Goal: Task Accomplishment & Management: Complete application form

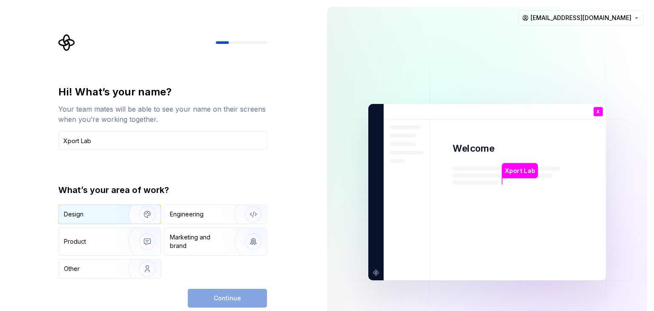
type input "Xport Lab"
click at [120, 221] on img "button" at bounding box center [142, 214] width 55 height 57
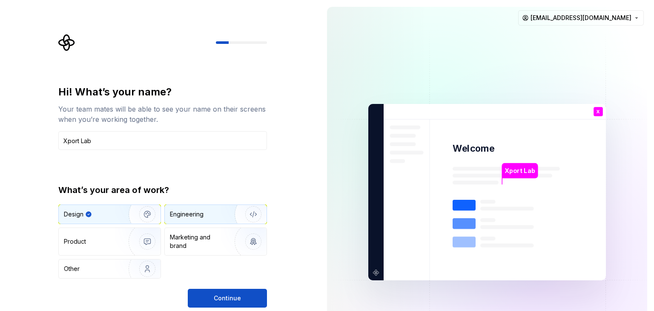
click at [172, 220] on div "Engineering" at bounding box center [216, 214] width 102 height 19
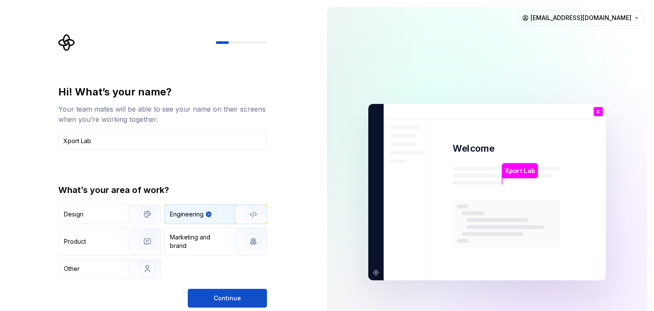
click at [51, 223] on div "Hi! What’s your name? Your team mates will be able to see your name on their sc…" at bounding box center [160, 192] width 320 height 384
click at [64, 217] on div "Design" at bounding box center [74, 214] width 20 height 9
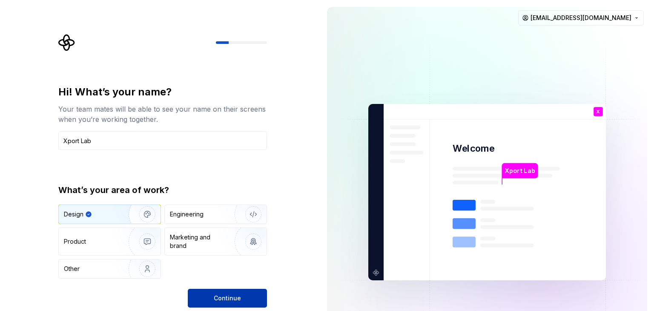
click at [248, 294] on button "Continue" at bounding box center [227, 298] width 79 height 19
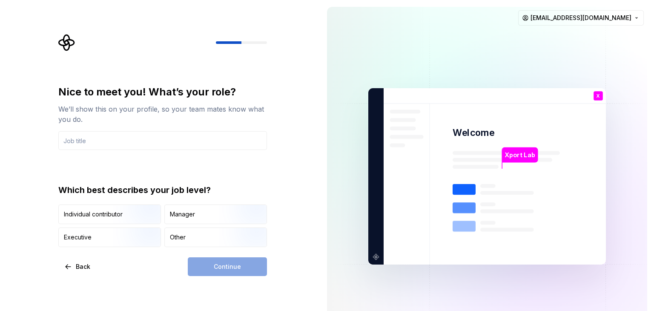
click at [98, 224] on button "Individual contributor" at bounding box center [109, 215] width 103 height 20
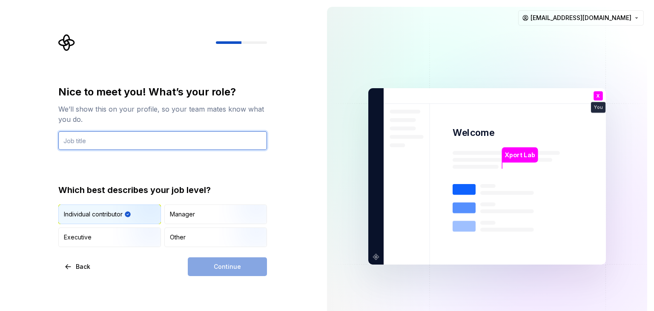
click at [104, 147] on input "text" at bounding box center [162, 140] width 209 height 19
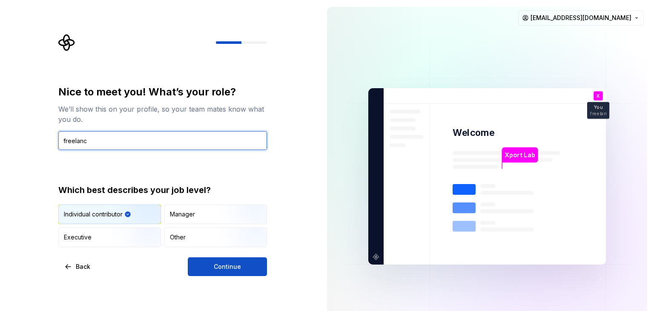
type input "freelance"
type input "designer"
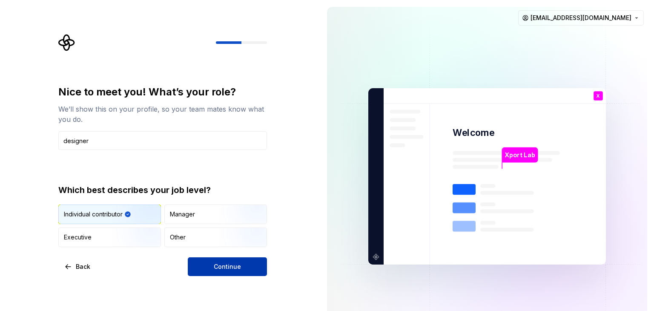
click at [244, 270] on button "Continue" at bounding box center [227, 266] width 79 height 19
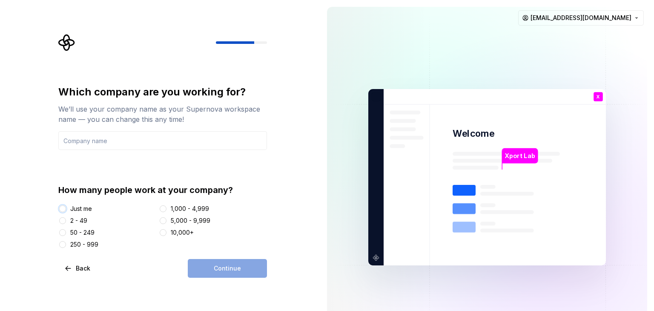
click at [64, 207] on button "Just me" at bounding box center [62, 208] width 7 height 7
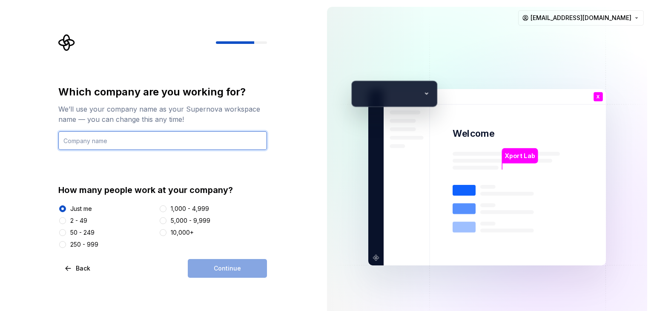
click at [106, 145] on input "text" at bounding box center [162, 140] width 209 height 19
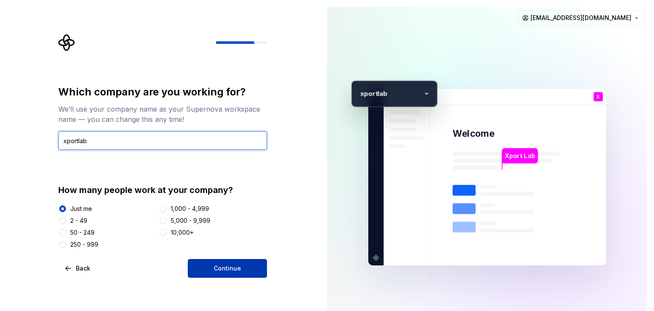
type input "xportlab"
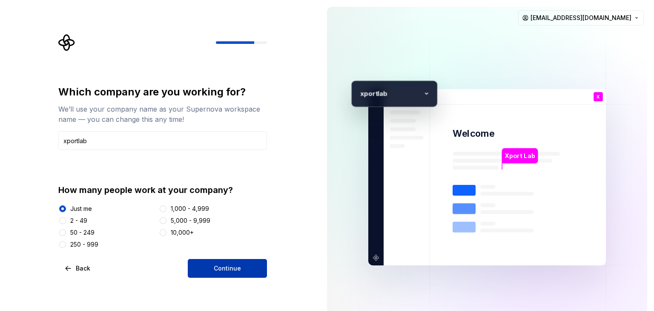
click at [249, 271] on button "Continue" at bounding box center [227, 268] width 79 height 19
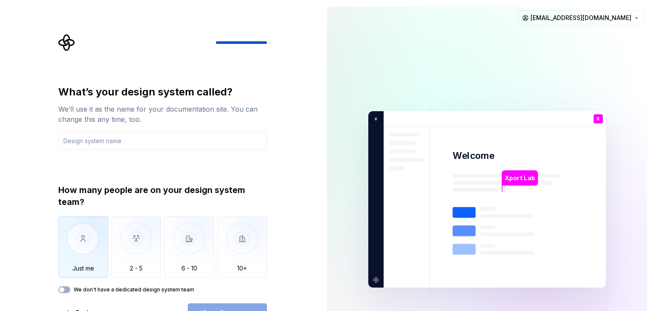
click at [85, 230] on img "button" at bounding box center [83, 244] width 50 height 57
click at [213, 303] on div "Open Supernova" at bounding box center [227, 312] width 79 height 19
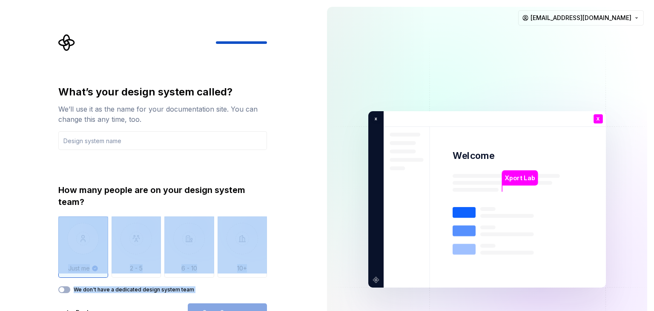
drag, startPoint x: 213, startPoint y: 303, endPoint x: 226, endPoint y: 200, distance: 103.9
click at [226, 200] on div "What’s your design system called? We’ll use it as the name for your documentati…" at bounding box center [162, 203] width 209 height 237
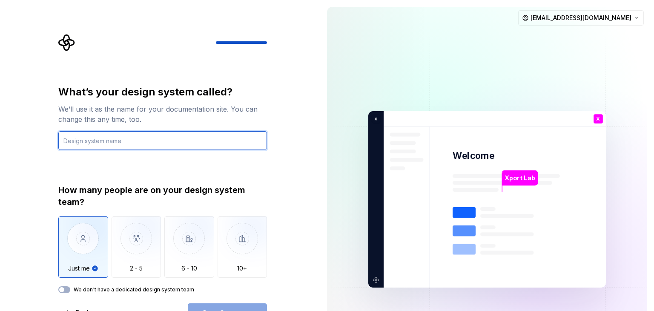
click at [209, 146] on input "text" at bounding box center [162, 140] width 209 height 19
type input "solo"
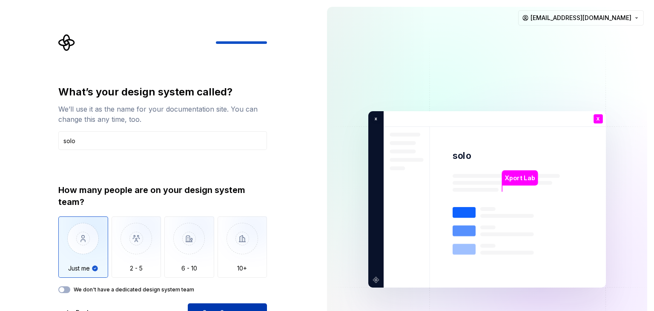
click at [239, 305] on button "Open Supernova" at bounding box center [227, 312] width 79 height 19
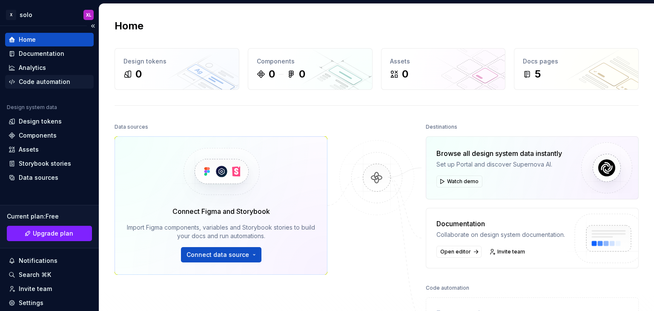
click at [53, 85] on div "Code automation" at bounding box center [45, 82] width 52 height 9
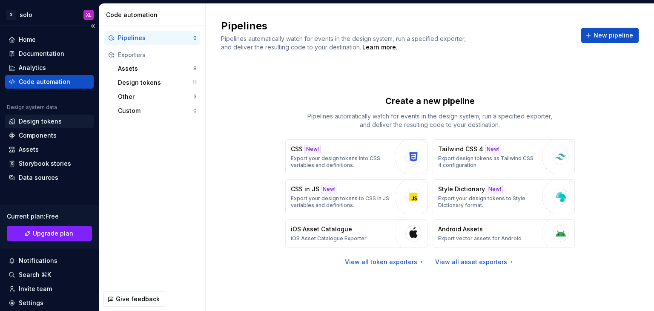
click at [38, 118] on div "Design tokens" at bounding box center [40, 121] width 43 height 9
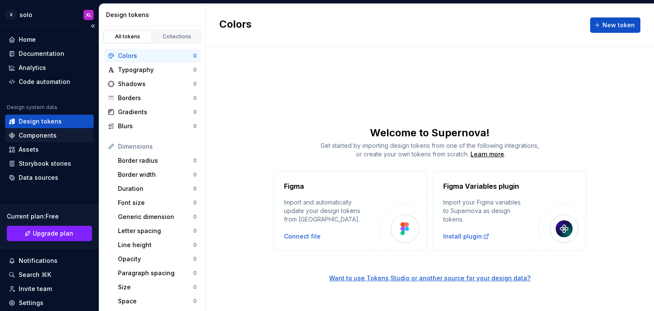
click at [46, 135] on div "Components" at bounding box center [38, 135] width 38 height 9
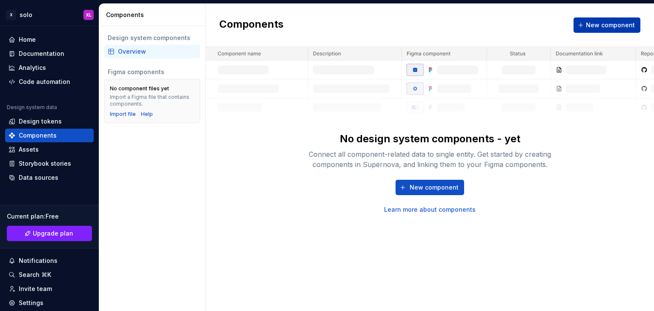
click at [598, 23] on span "New component" at bounding box center [610, 25] width 49 height 9
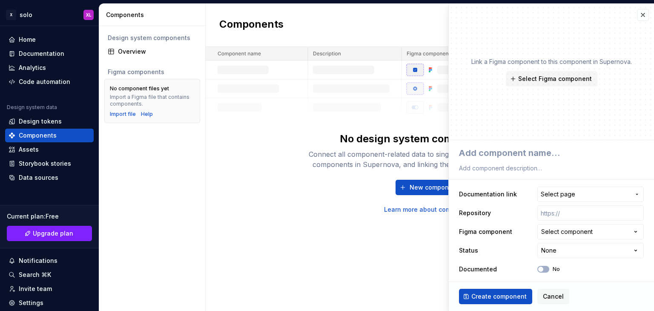
type textarea "*"
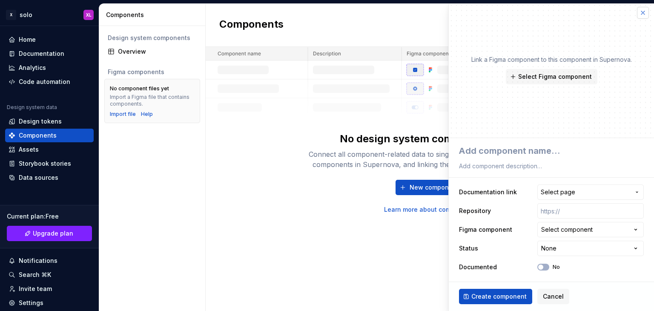
click at [637, 14] on button "button" at bounding box center [643, 13] width 12 height 12
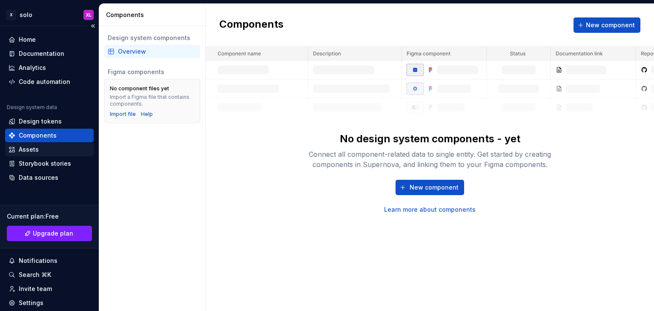
click at [50, 147] on div "Assets" at bounding box center [50, 149] width 82 height 9
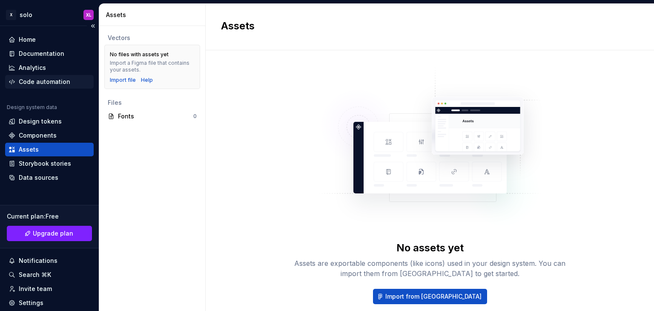
click at [54, 78] on div "Code automation" at bounding box center [45, 82] width 52 height 9
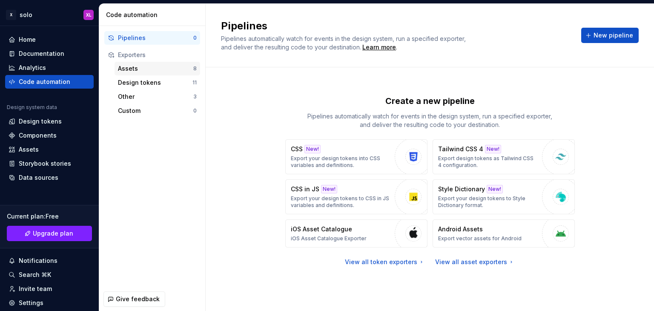
click at [126, 69] on div "Assets" at bounding box center [155, 68] width 75 height 9
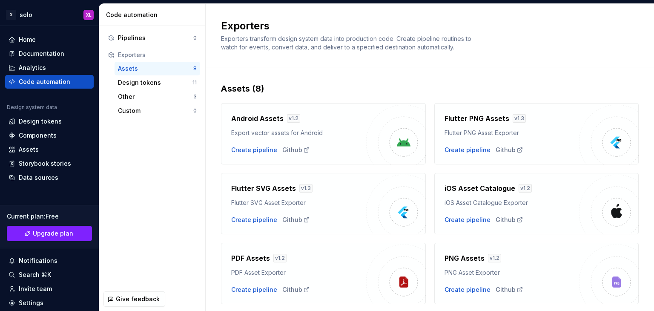
click at [389, 147] on img at bounding box center [396, 135] width 60 height 60
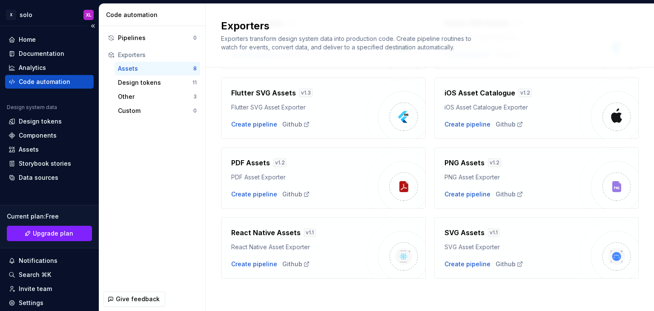
click at [42, 31] on div "Home Documentation Analytics Code automation Design system data Design tokens C…" at bounding box center [49, 185] width 99 height 319
click at [44, 38] on div "Home" at bounding box center [50, 39] width 82 height 9
